Goal: Check status: Check status

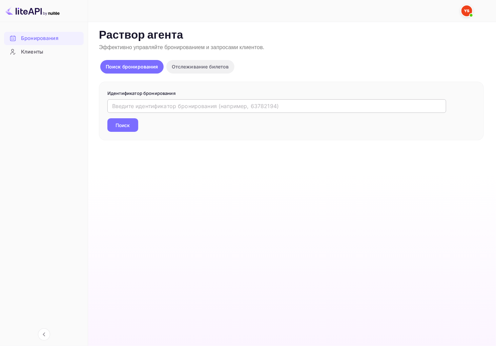
click at [181, 110] on input "text" at bounding box center [276, 106] width 339 height 14
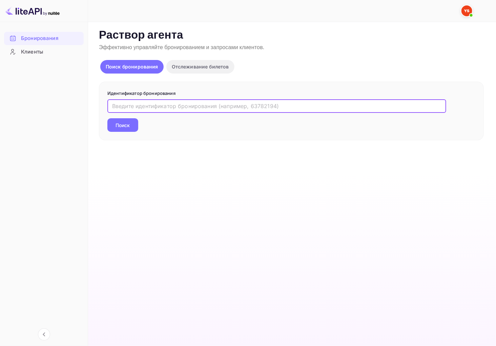
paste input "9560586"
type input "9560586"
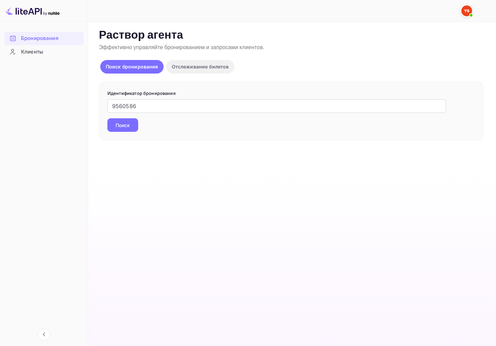
click at [123, 122] on ya-tr-span "Поиск" at bounding box center [123, 125] width 14 height 7
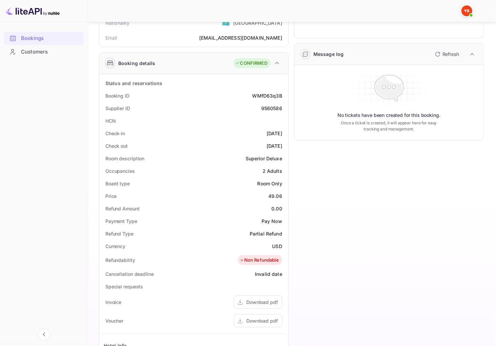
scroll to position [75, 0]
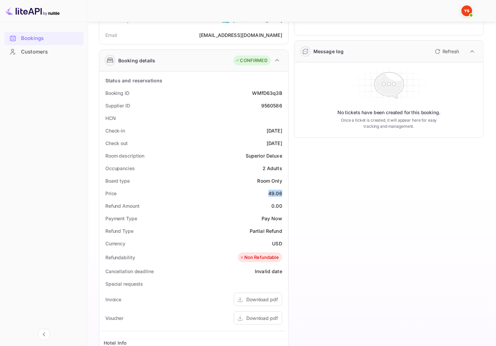
drag, startPoint x: 267, startPoint y: 193, endPoint x: 284, endPoint y: 193, distance: 16.9
click at [284, 193] on div "Price 49.06" at bounding box center [194, 193] width 184 height 13
copy div "49.06"
drag, startPoint x: 270, startPoint y: 242, endPoint x: 286, endPoint y: 244, distance: 16.1
click at [286, 244] on div "Status and reservations Booking ID WMfD63q3B Supplier ID 9560586 HCN Check-in […" at bounding box center [193, 265] width 189 height 386
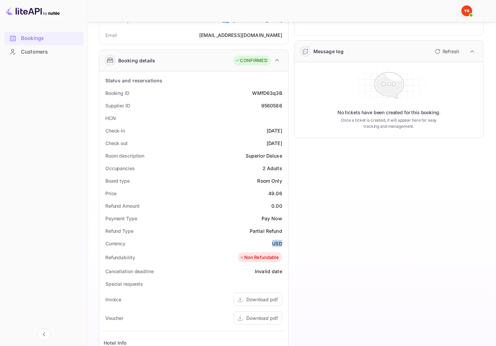
copy div "USD"
